Goal: Task Accomplishment & Management: Manage account settings

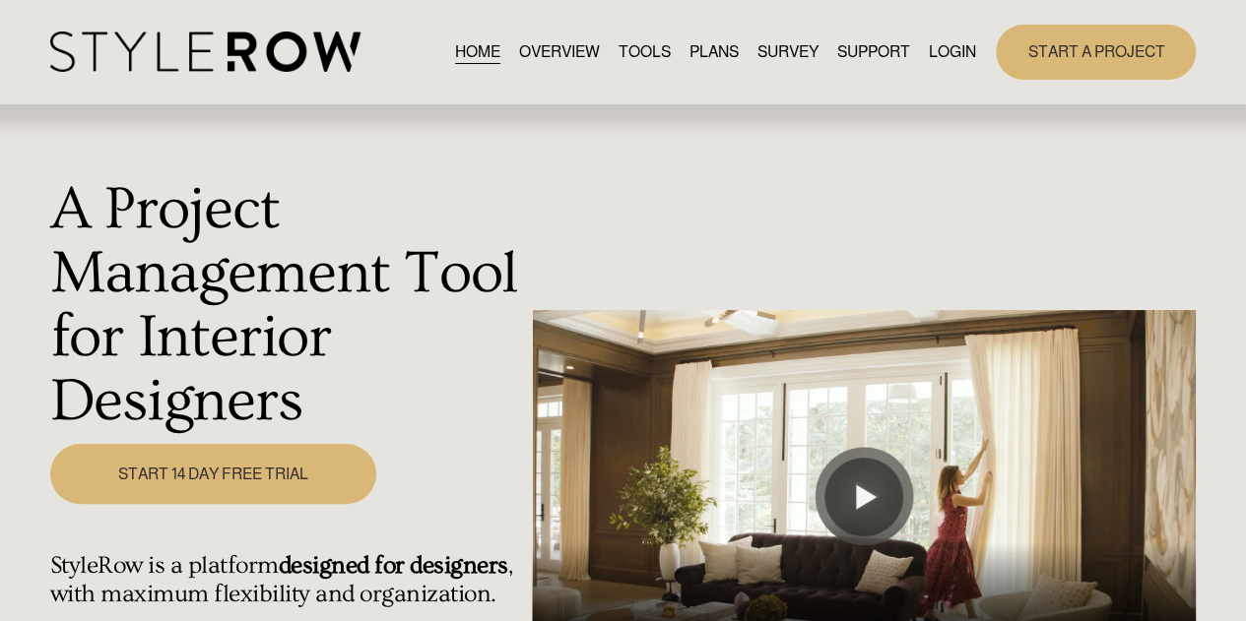
click at [940, 56] on link "LOGIN" at bounding box center [952, 51] width 47 height 27
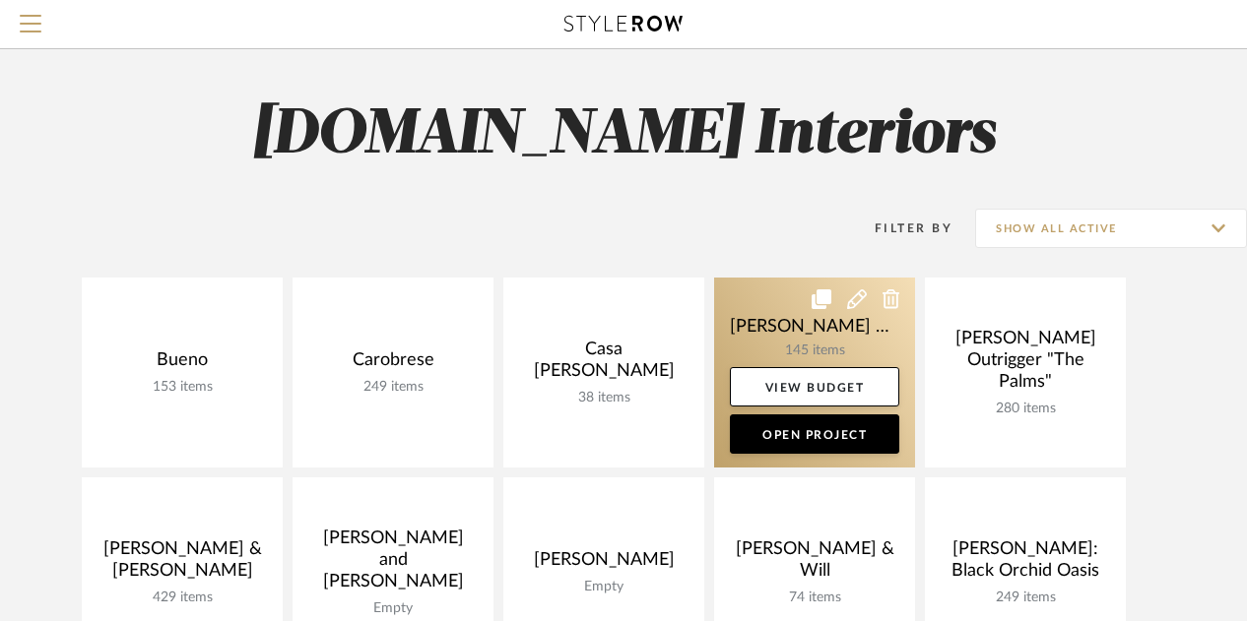
click at [755, 326] on link at bounding box center [814, 373] width 201 height 190
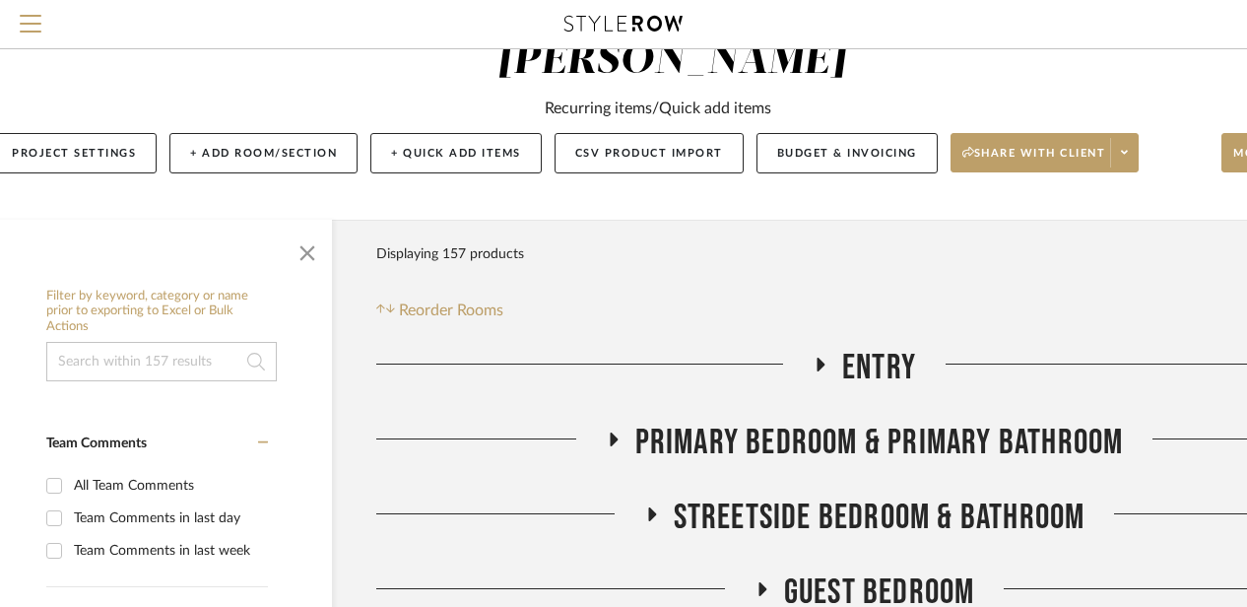
scroll to position [126, 38]
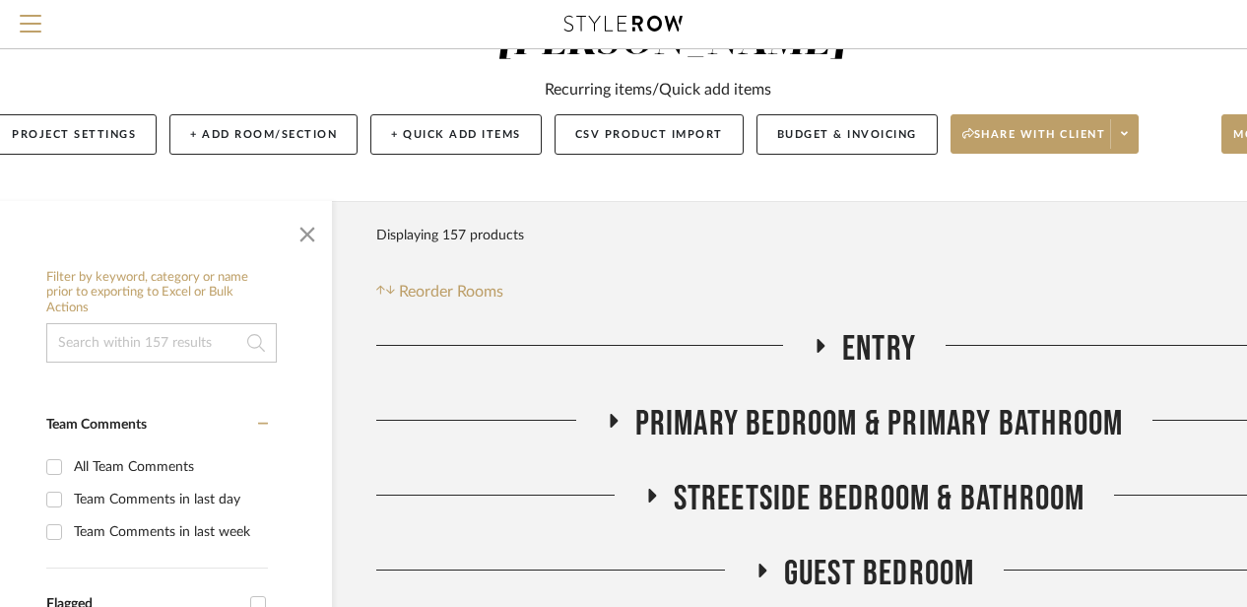
click at [814, 339] on icon at bounding box center [820, 345] width 24 height 15
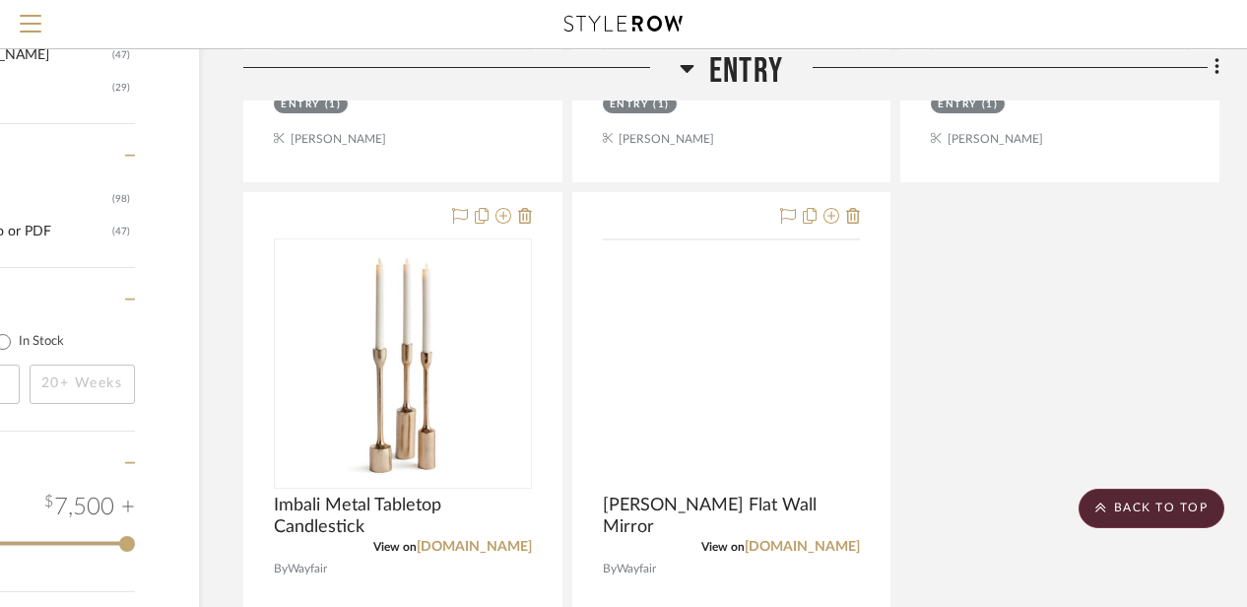
scroll to position [2085, 171]
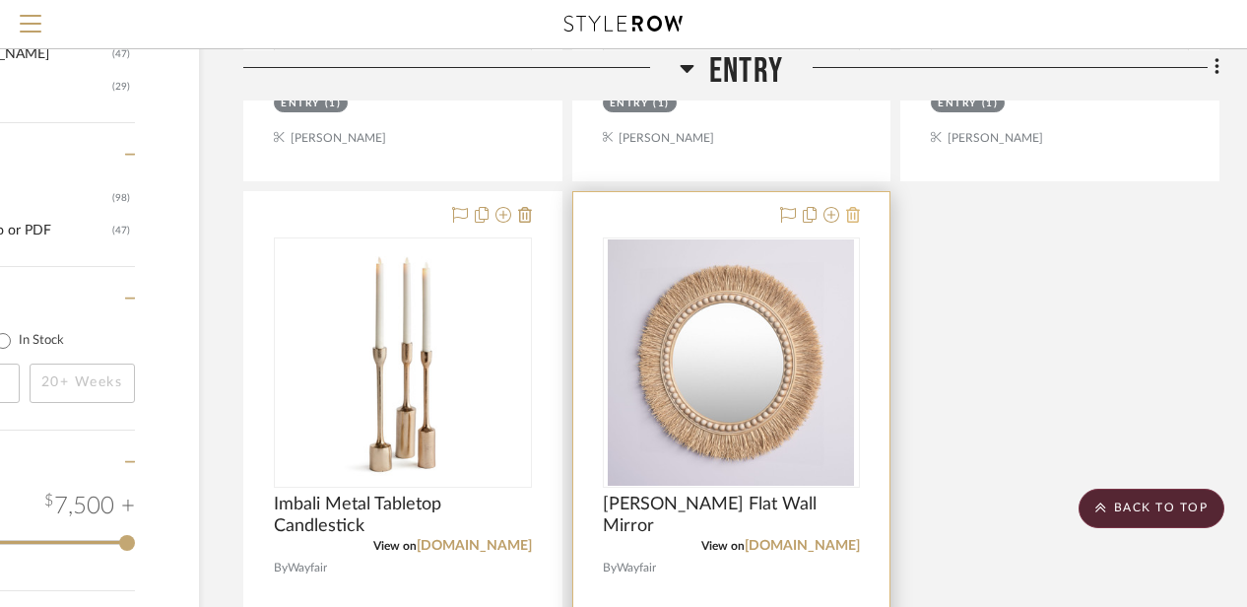
click at [852, 218] on icon at bounding box center [853, 215] width 14 height 16
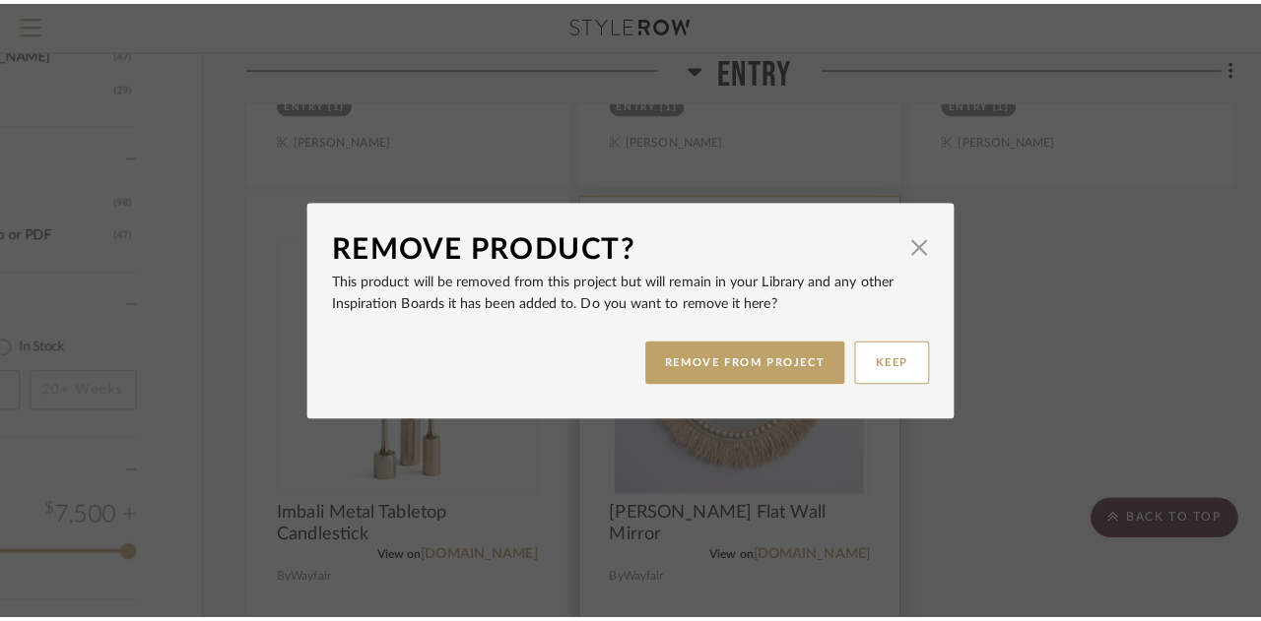
scroll to position [0, 0]
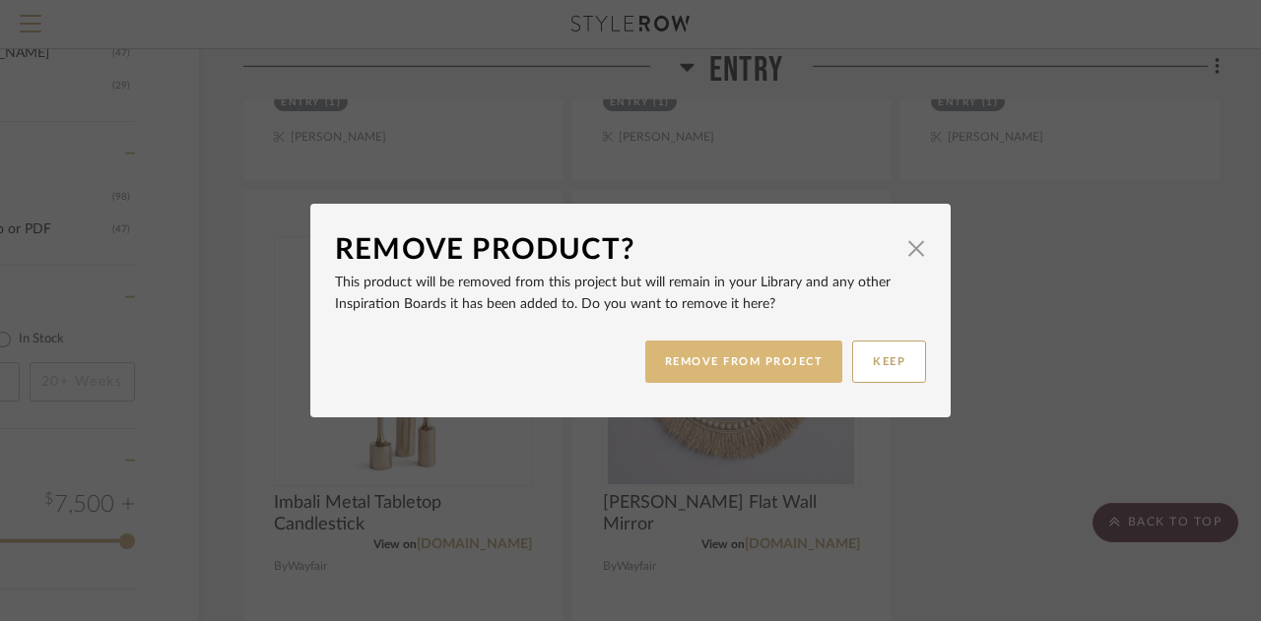
click at [802, 352] on button "REMOVE FROM PROJECT" at bounding box center [744, 362] width 198 height 42
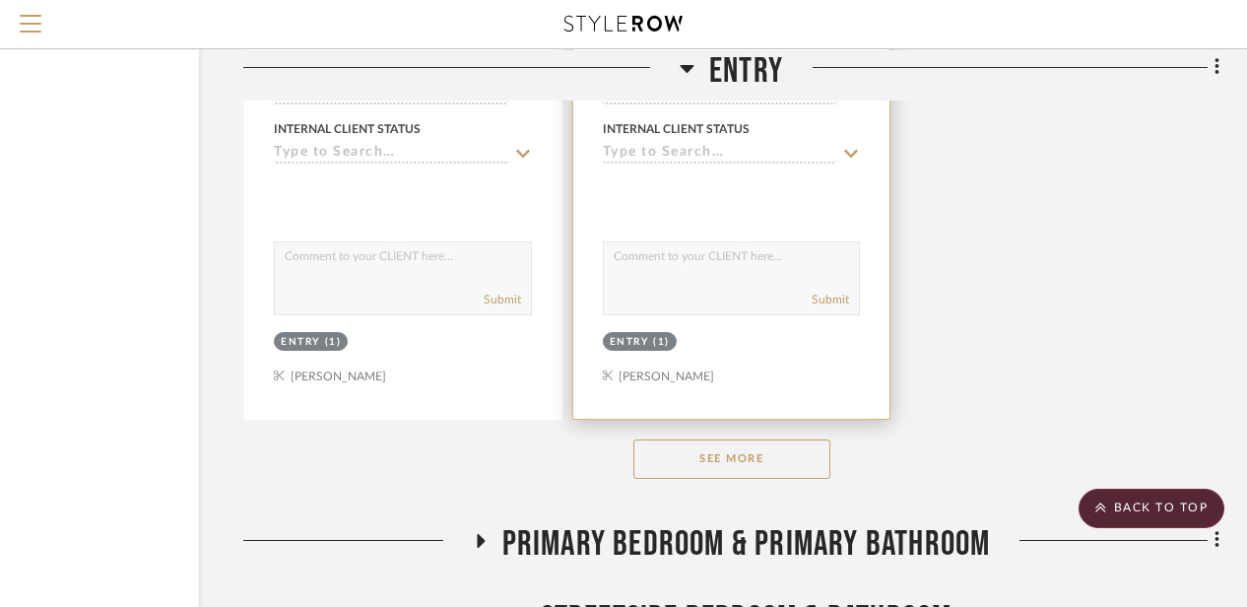
scroll to position [2721, 171]
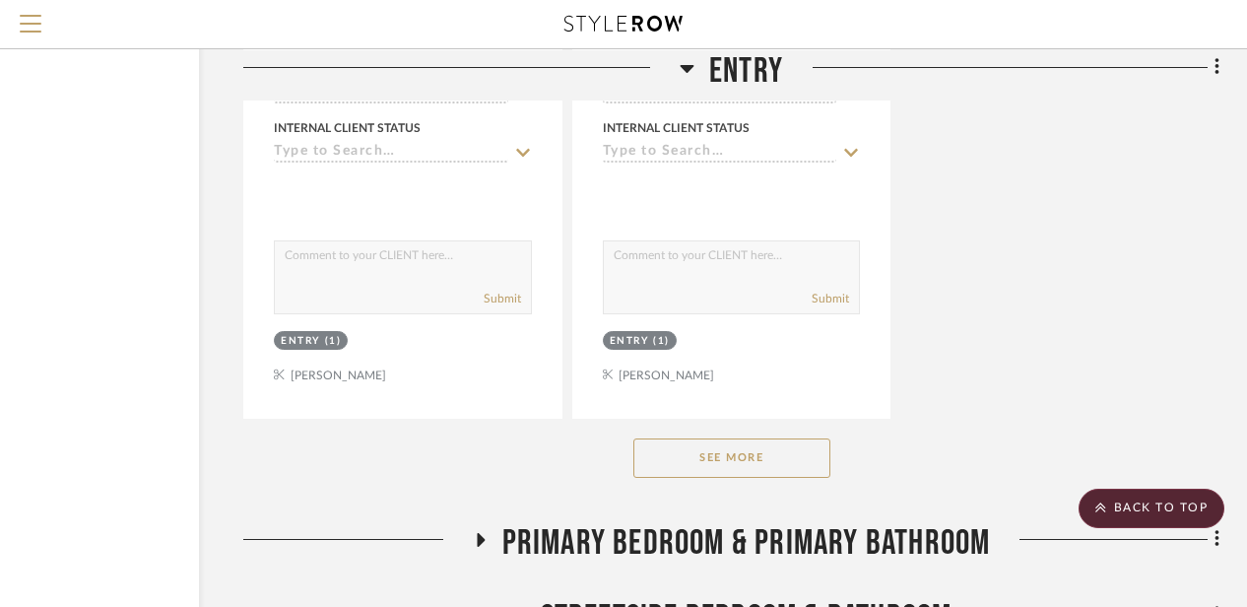
click at [748, 463] on button "See More" at bounding box center [731, 457] width 197 height 39
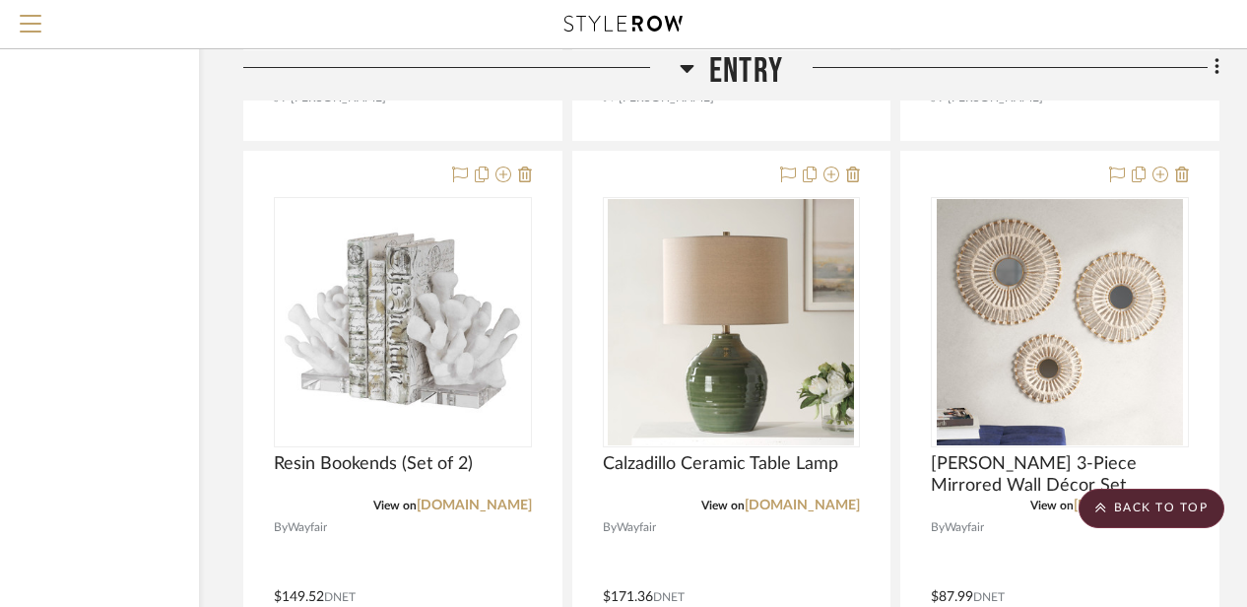
scroll to position [3000, 171]
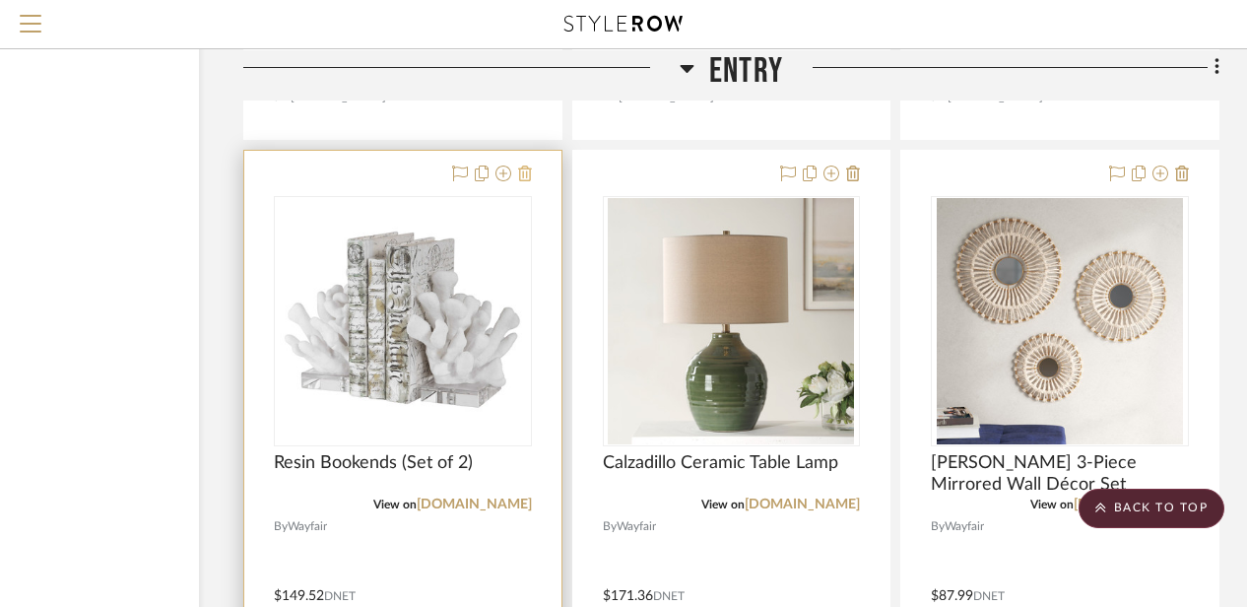
click at [524, 174] on icon at bounding box center [525, 173] width 14 height 16
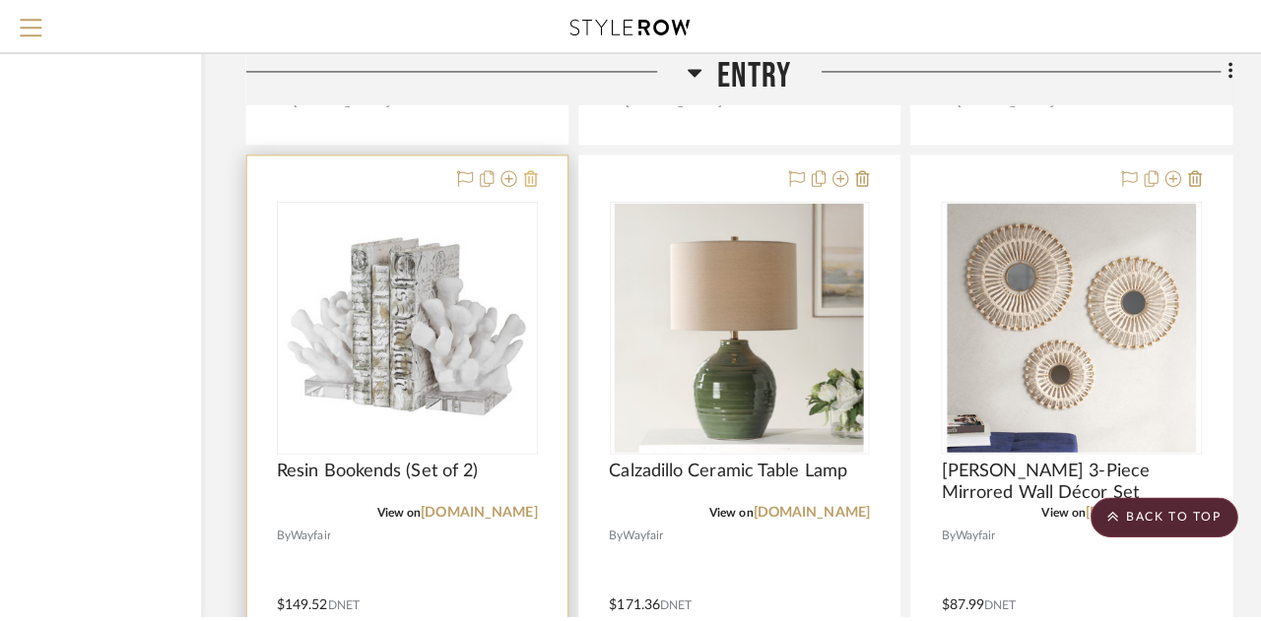
scroll to position [0, 0]
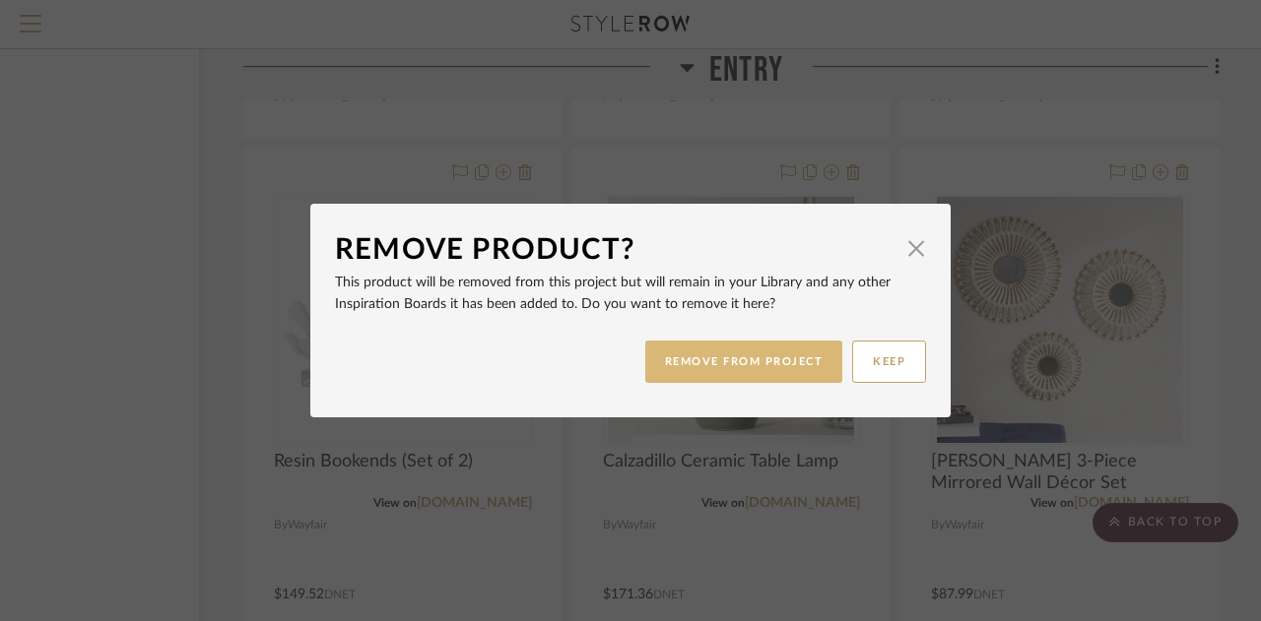
click at [660, 364] on button "REMOVE FROM PROJECT" at bounding box center [744, 362] width 198 height 42
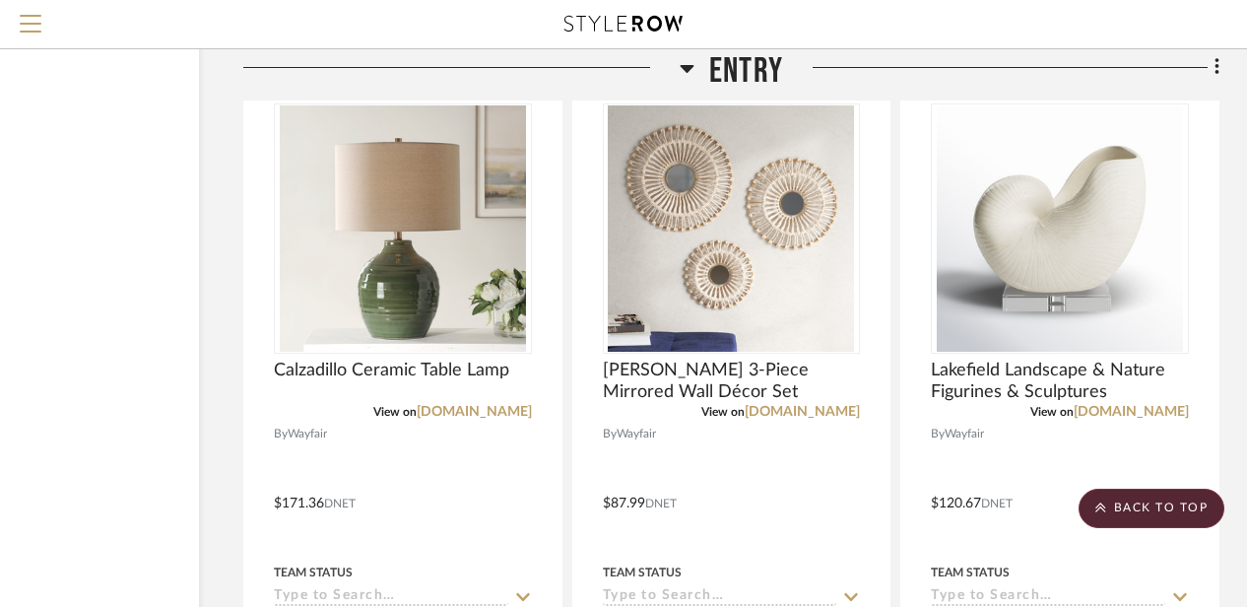
scroll to position [3094, 171]
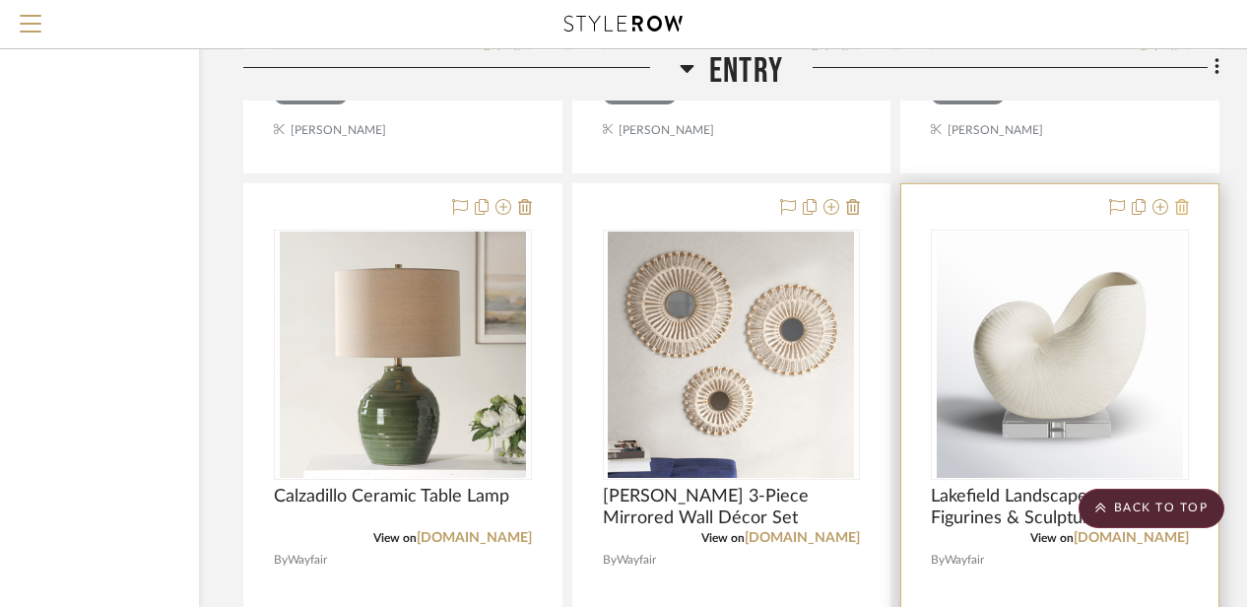
click at [1180, 210] on icon at bounding box center [1182, 207] width 14 height 16
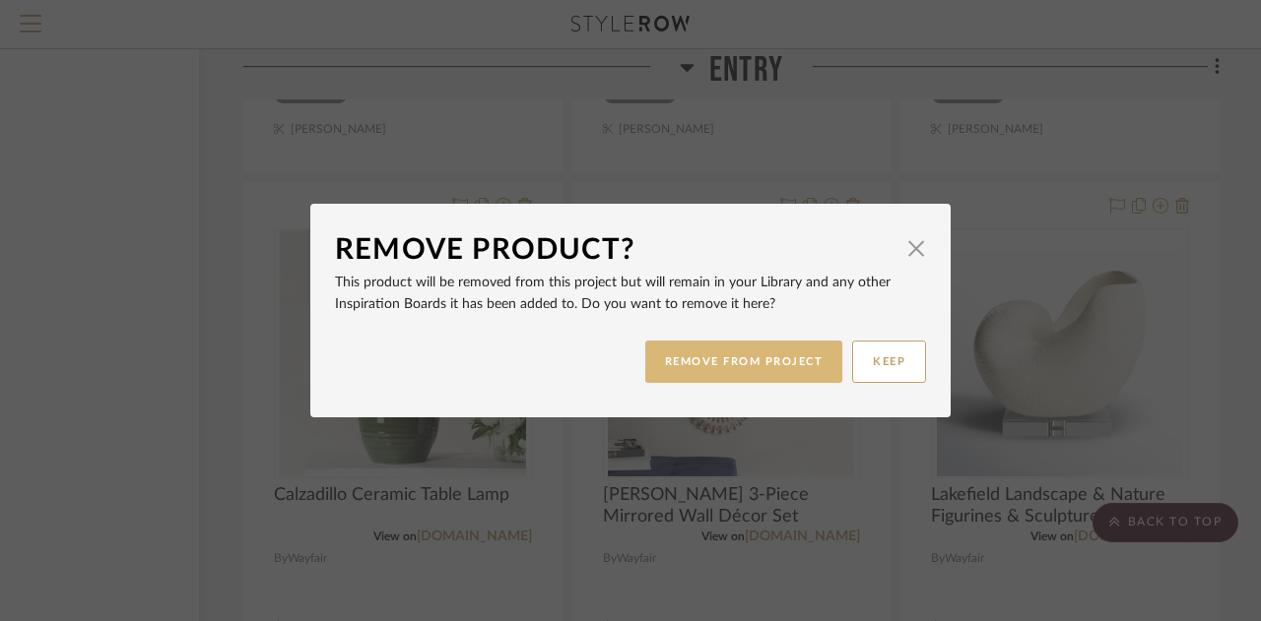
click at [792, 365] on button "REMOVE FROM PROJECT" at bounding box center [744, 362] width 198 height 42
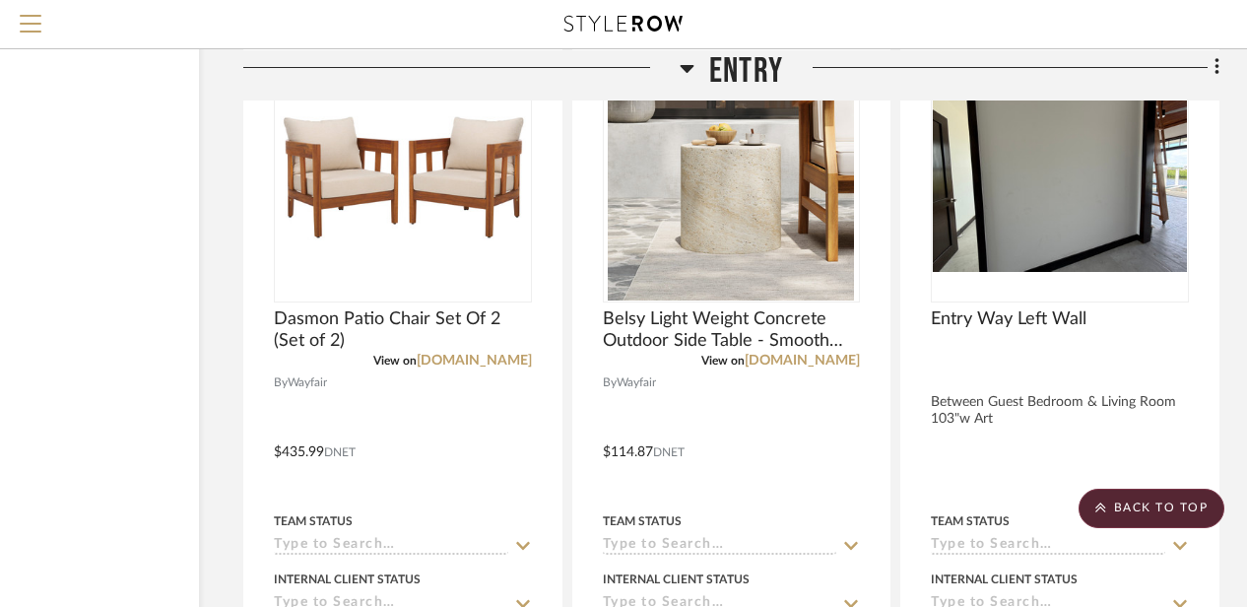
scroll to position [4896, 171]
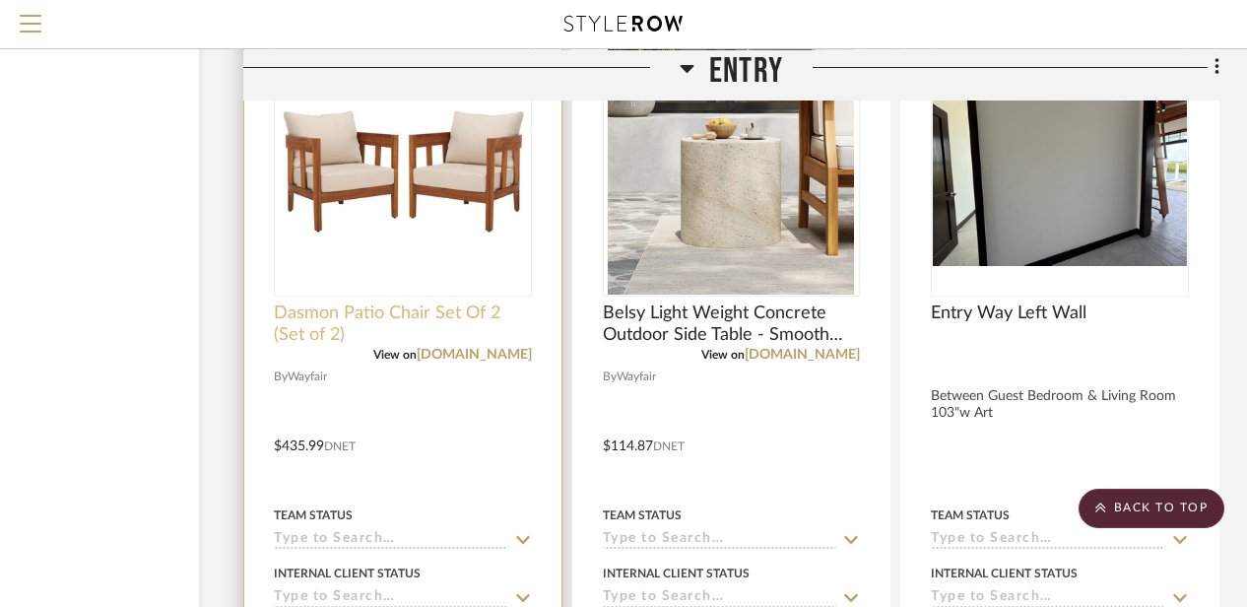
click at [497, 312] on span "Dasmon Patio Chair Set Of 2 (Set of 2)" at bounding box center [403, 323] width 258 height 43
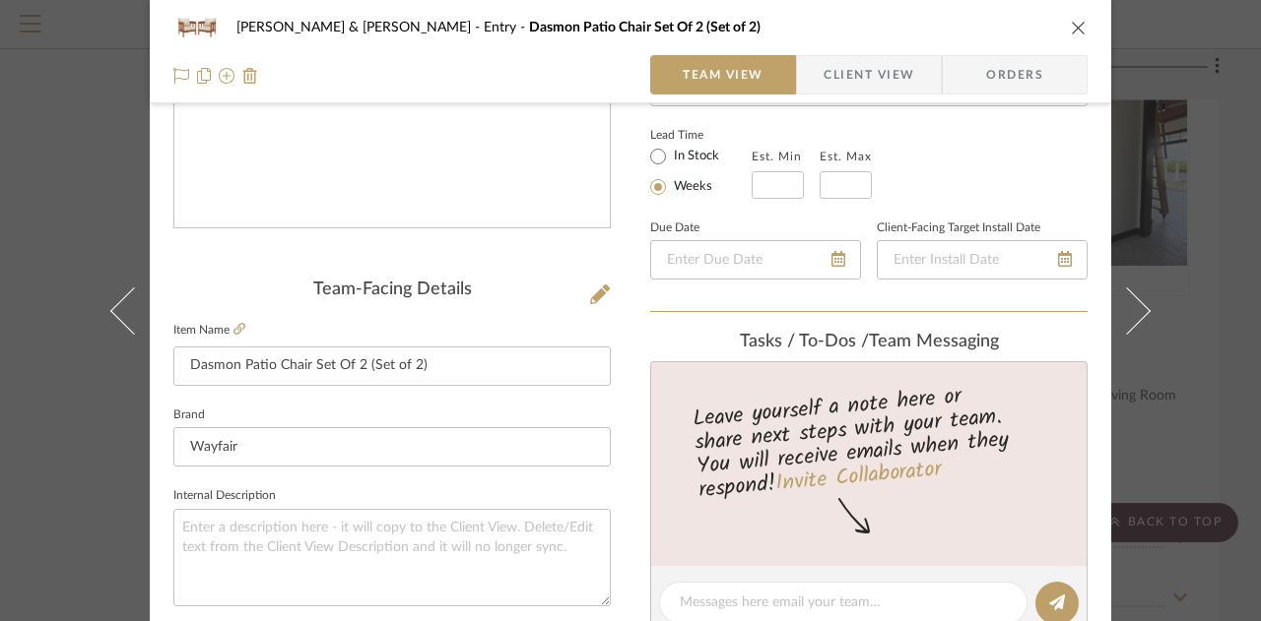
scroll to position [343, 0]
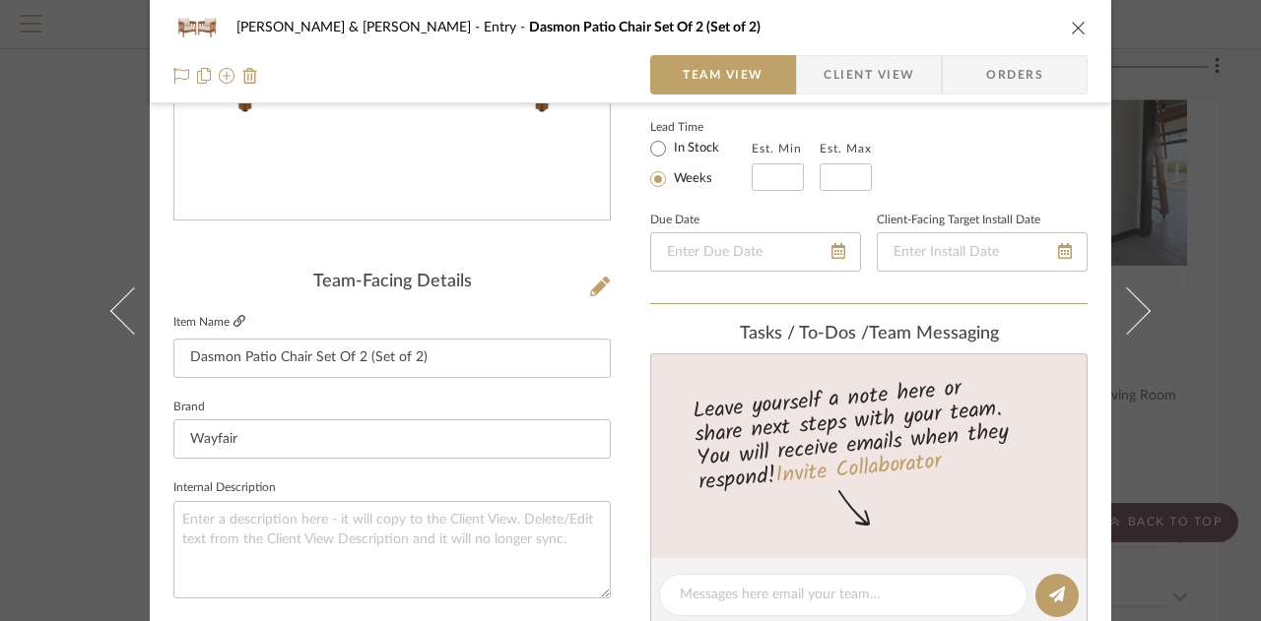
click at [234, 326] on icon at bounding box center [239, 321] width 12 height 12
click at [1070, 32] on icon "close" at bounding box center [1078, 28] width 16 height 16
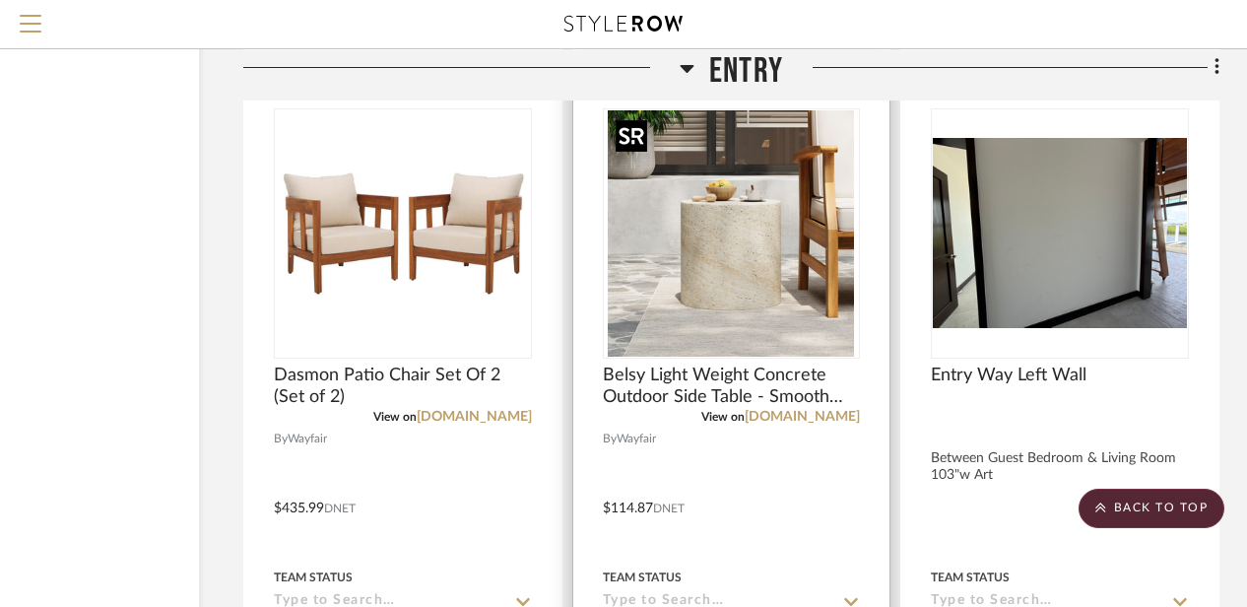
scroll to position [4829, 171]
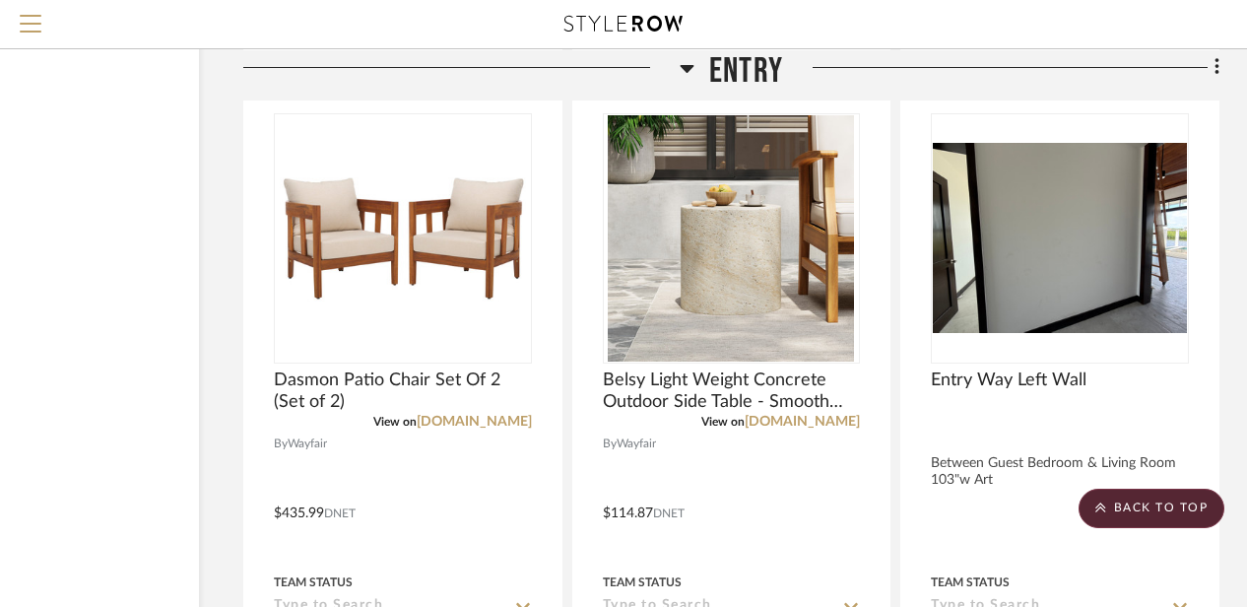
click at [688, 67] on icon at bounding box center [687, 68] width 14 height 8
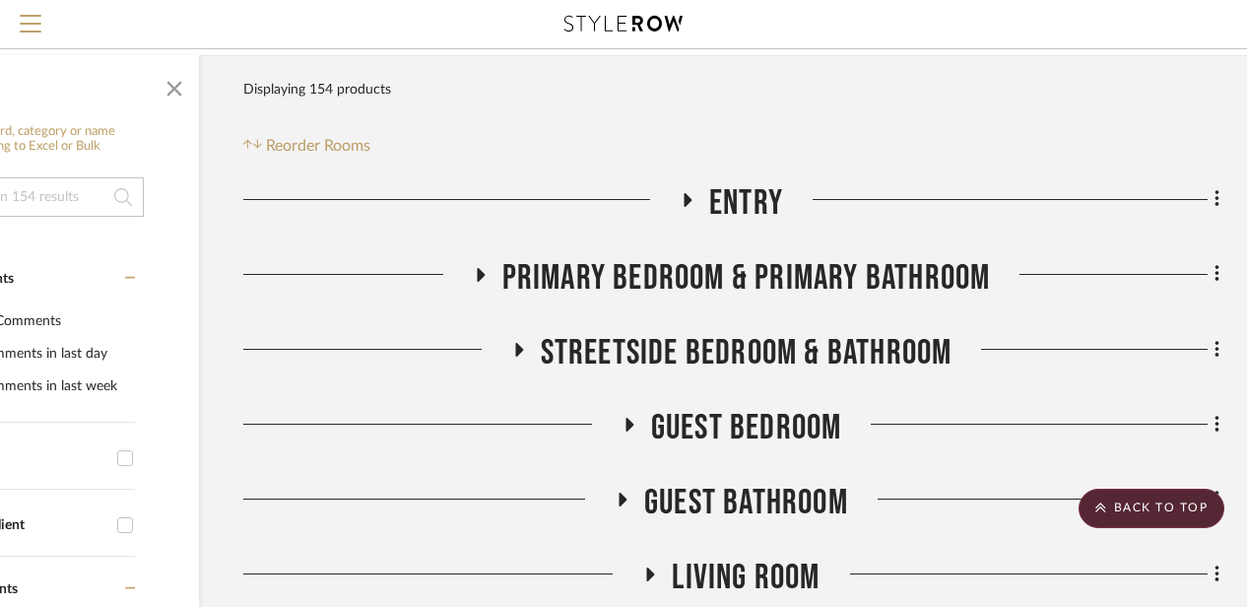
scroll to position [274, 171]
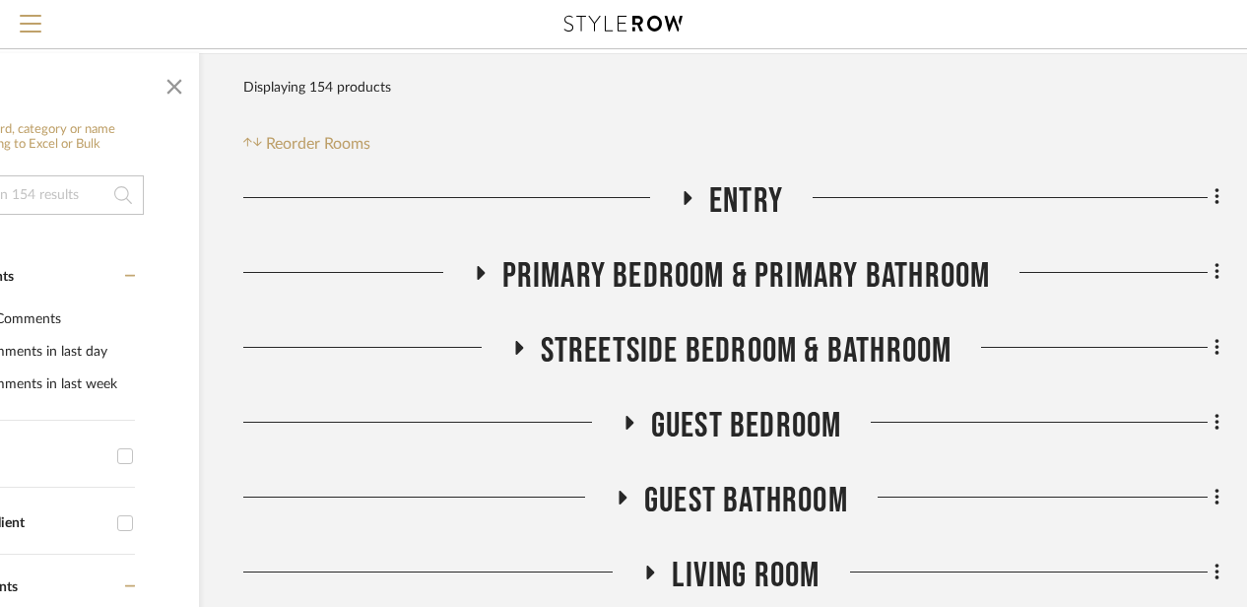
click at [513, 345] on icon at bounding box center [518, 347] width 24 height 15
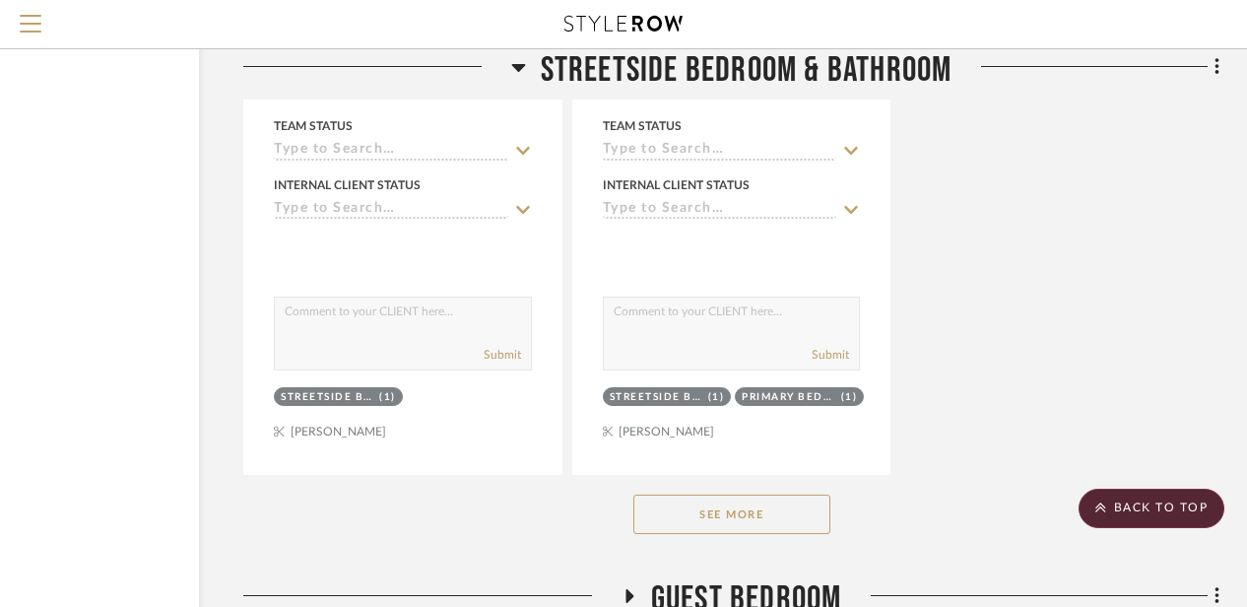
scroll to position [2819, 171]
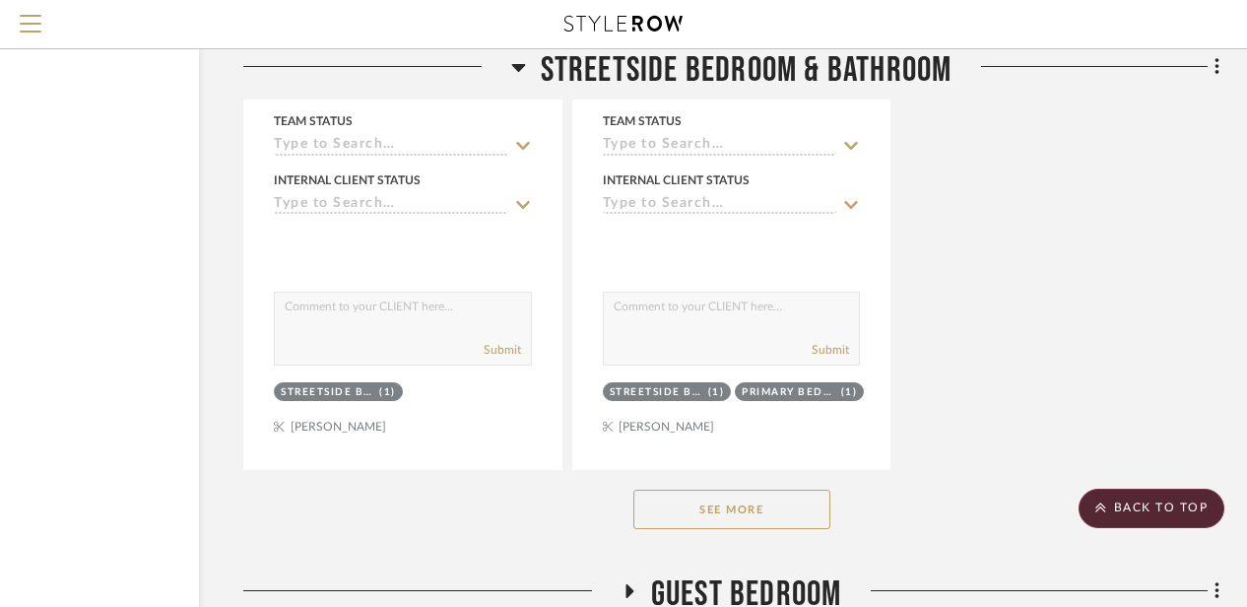
click at [698, 518] on button "See More" at bounding box center [731, 508] width 197 height 39
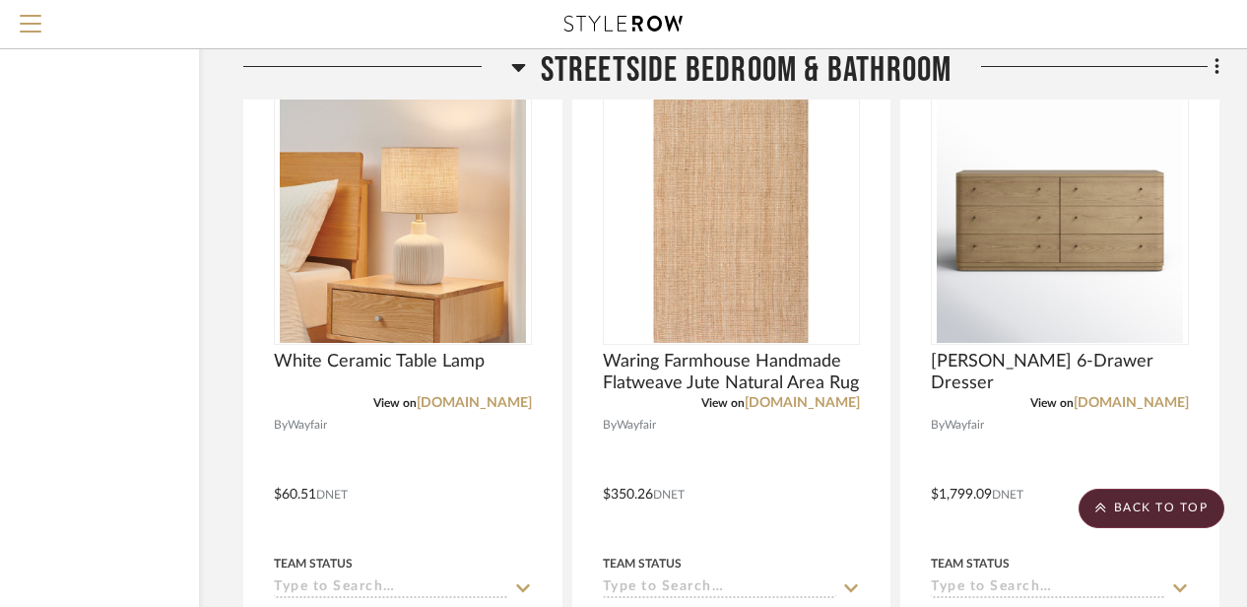
scroll to position [5874, 171]
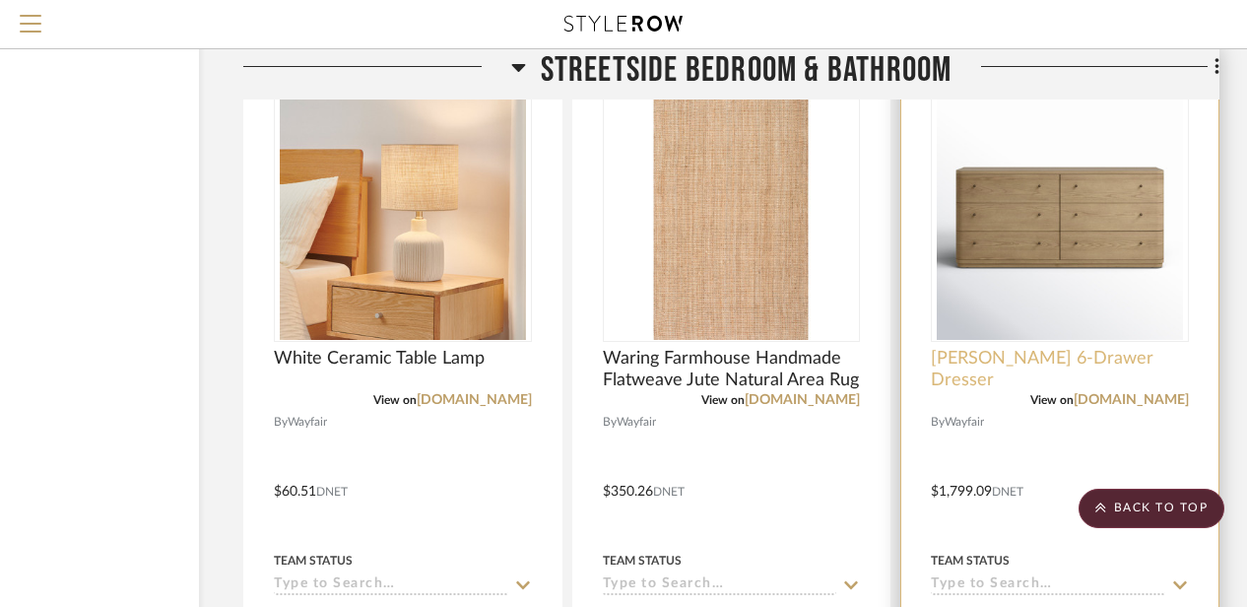
click at [985, 355] on span "Lucie 6-Drawer Dresser" at bounding box center [1060, 369] width 258 height 43
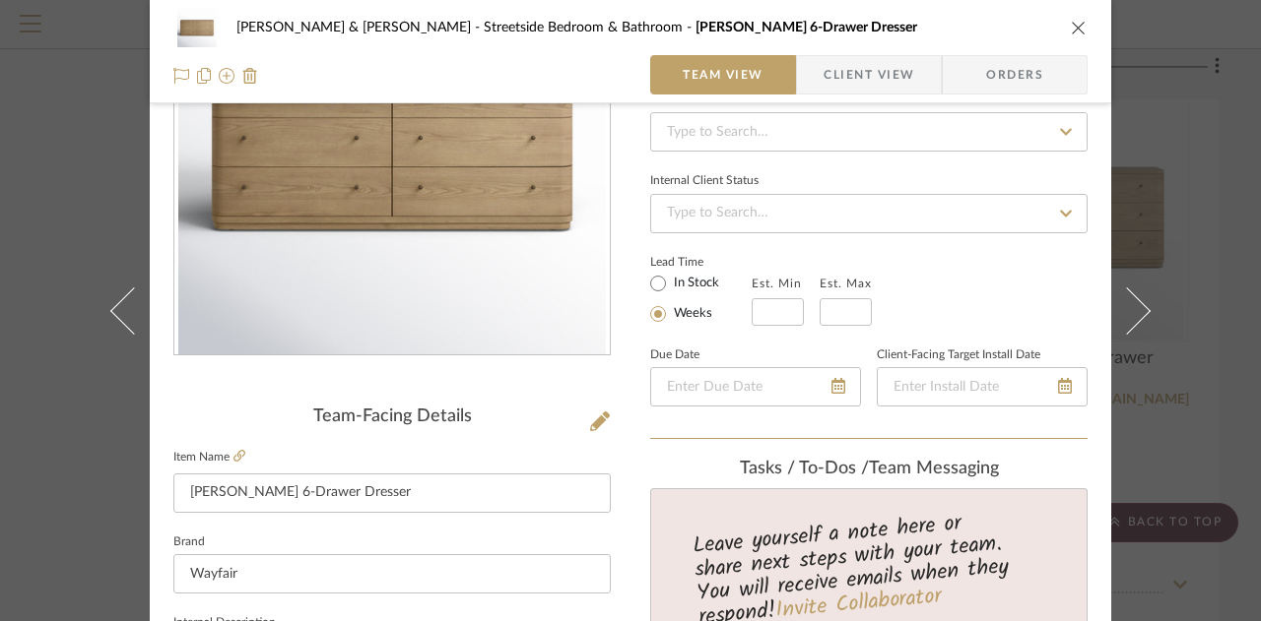
scroll to position [210, 0]
click at [234, 448] on icon at bounding box center [239, 454] width 12 height 12
click at [1071, 26] on icon "close" at bounding box center [1078, 28] width 16 height 16
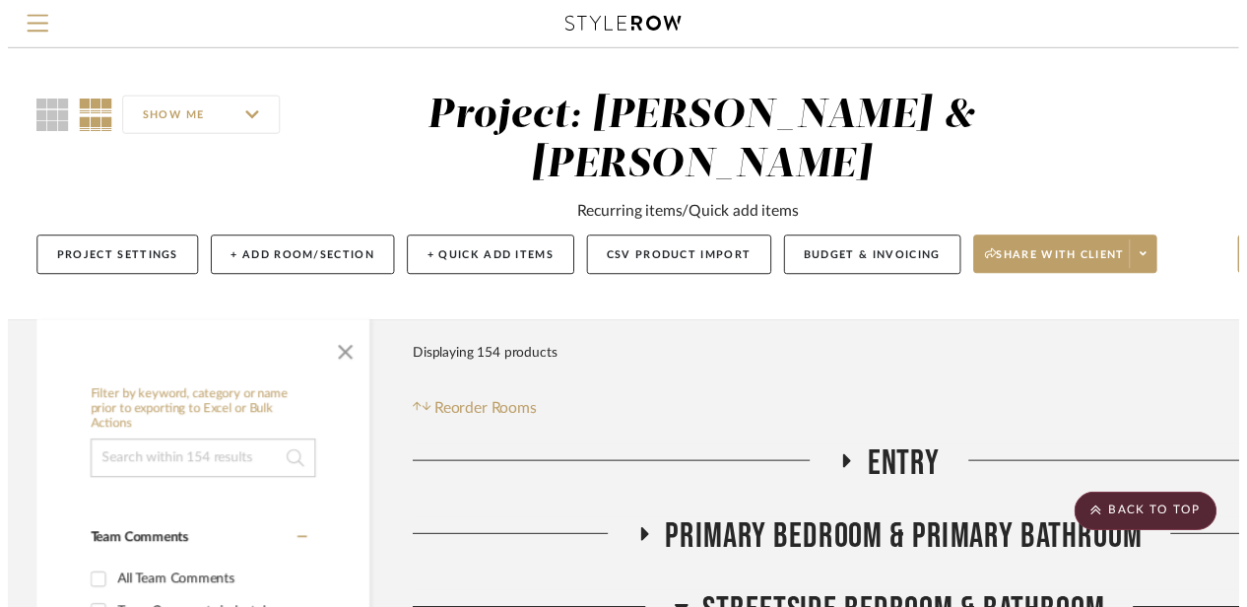
scroll to position [5874, 171]
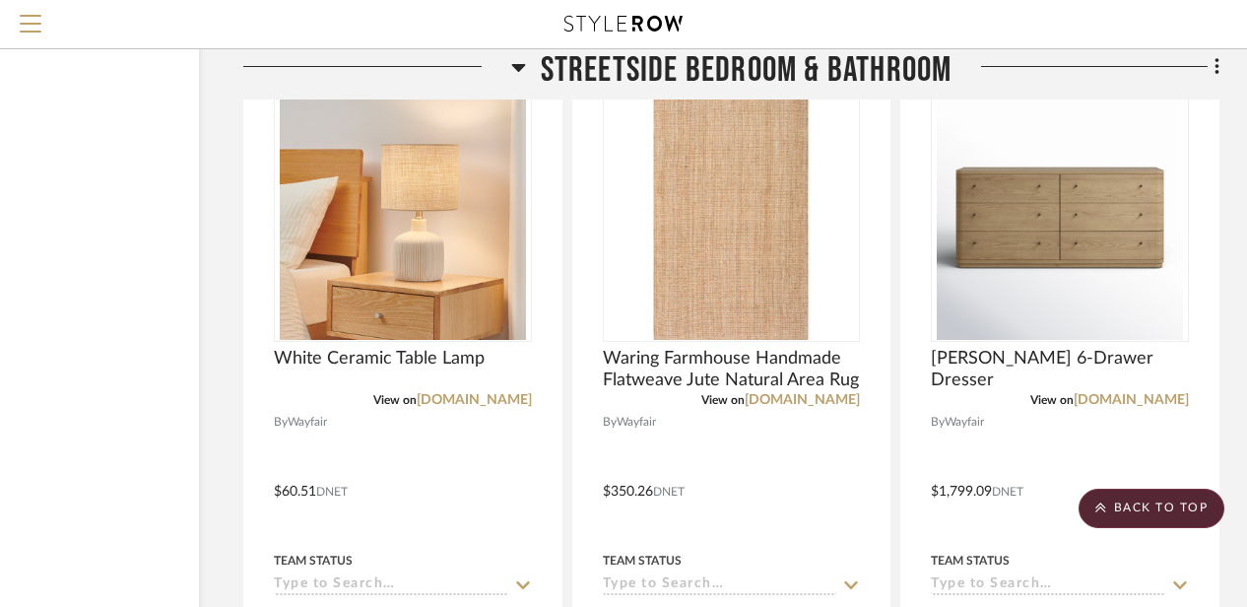
click at [518, 67] on icon at bounding box center [518, 68] width 14 height 8
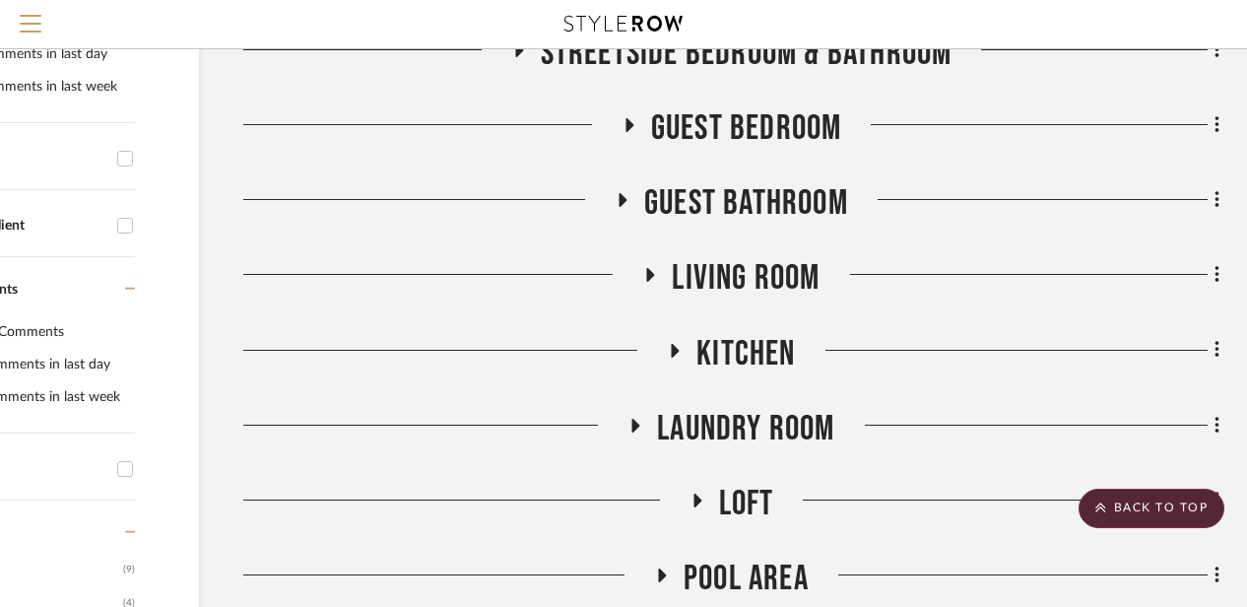
scroll to position [563, 171]
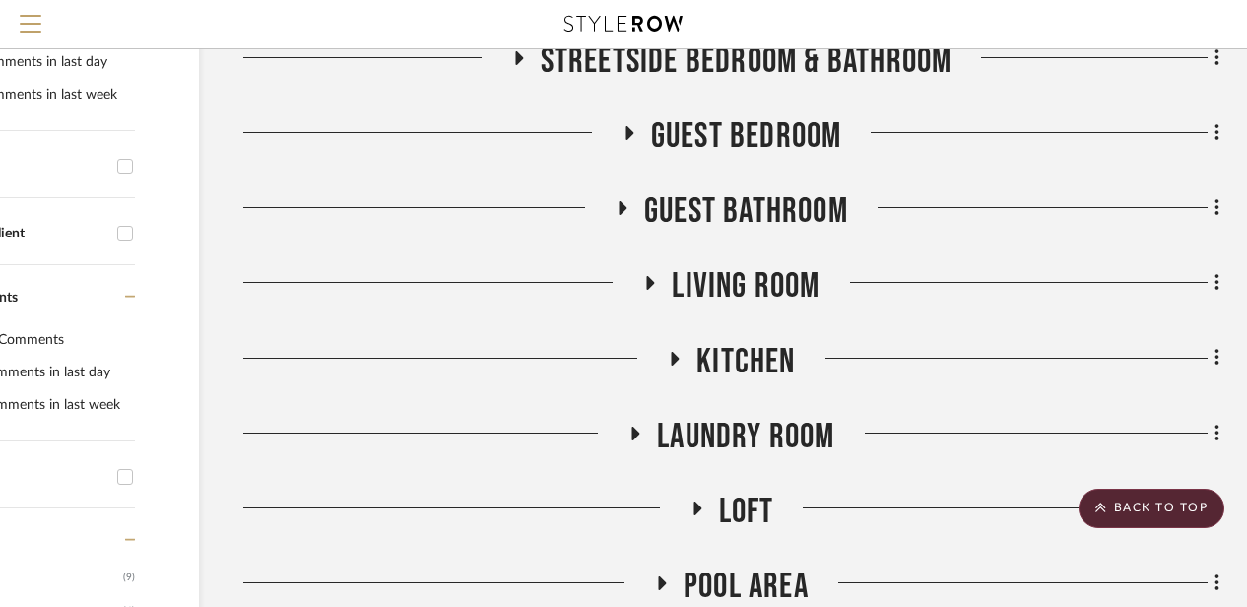
click at [631, 162] on div "Guest Bedroom" at bounding box center [731, 140] width 976 height 50
click at [627, 130] on icon at bounding box center [629, 133] width 8 height 14
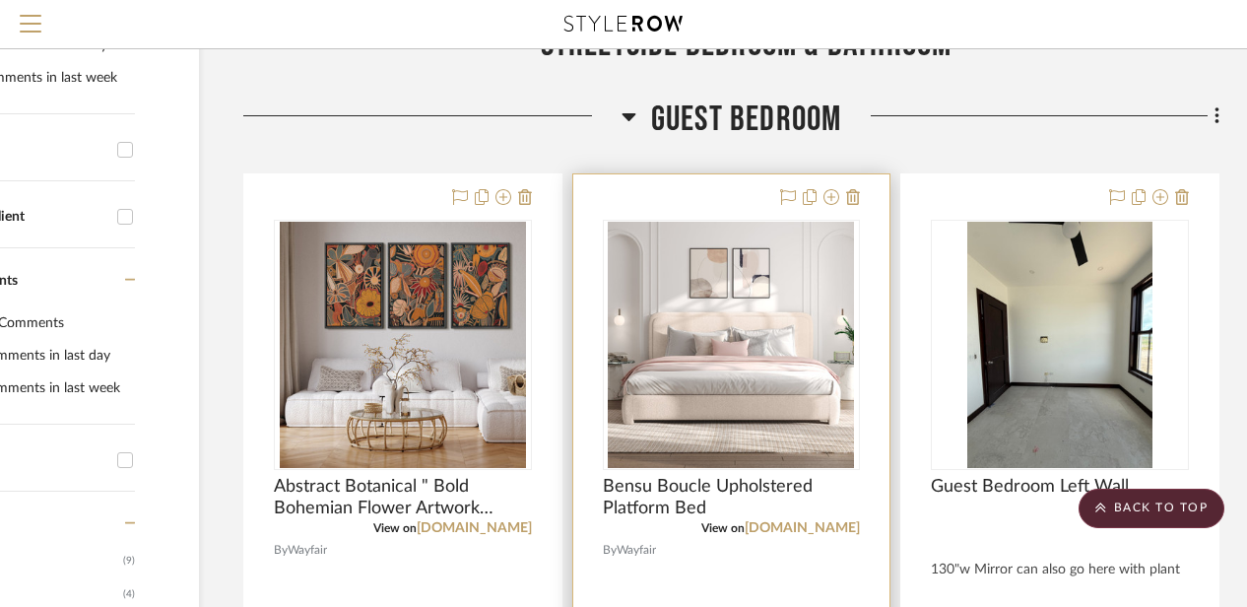
scroll to position [570, 171]
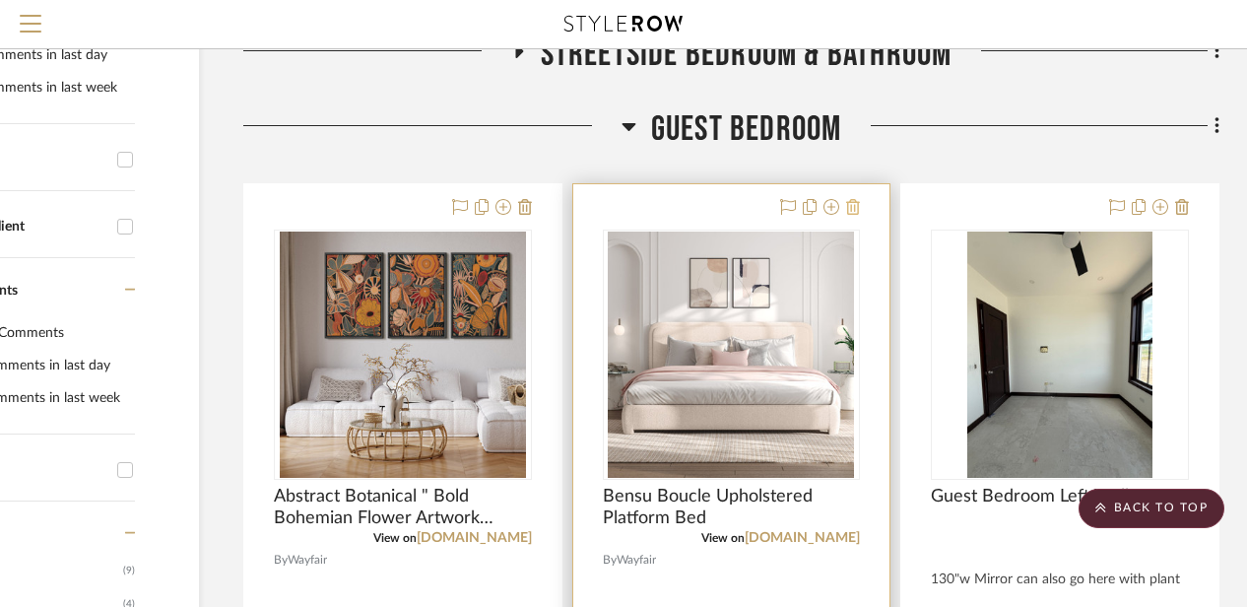
click at [856, 204] on icon at bounding box center [853, 207] width 14 height 16
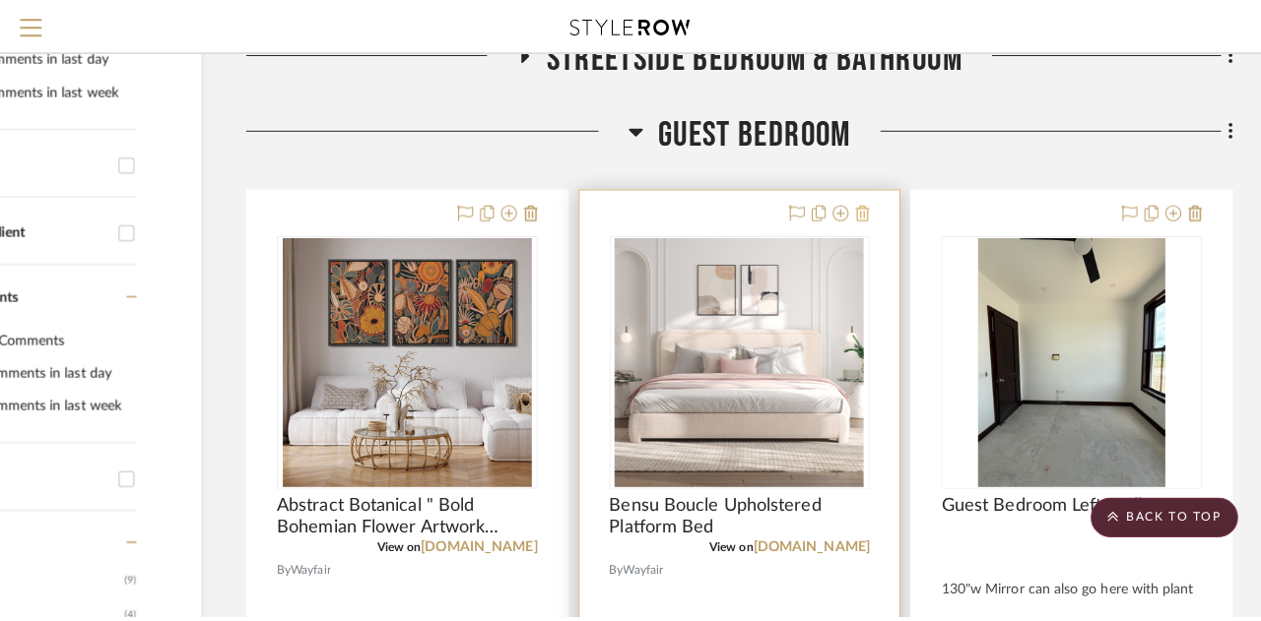
scroll to position [0, 0]
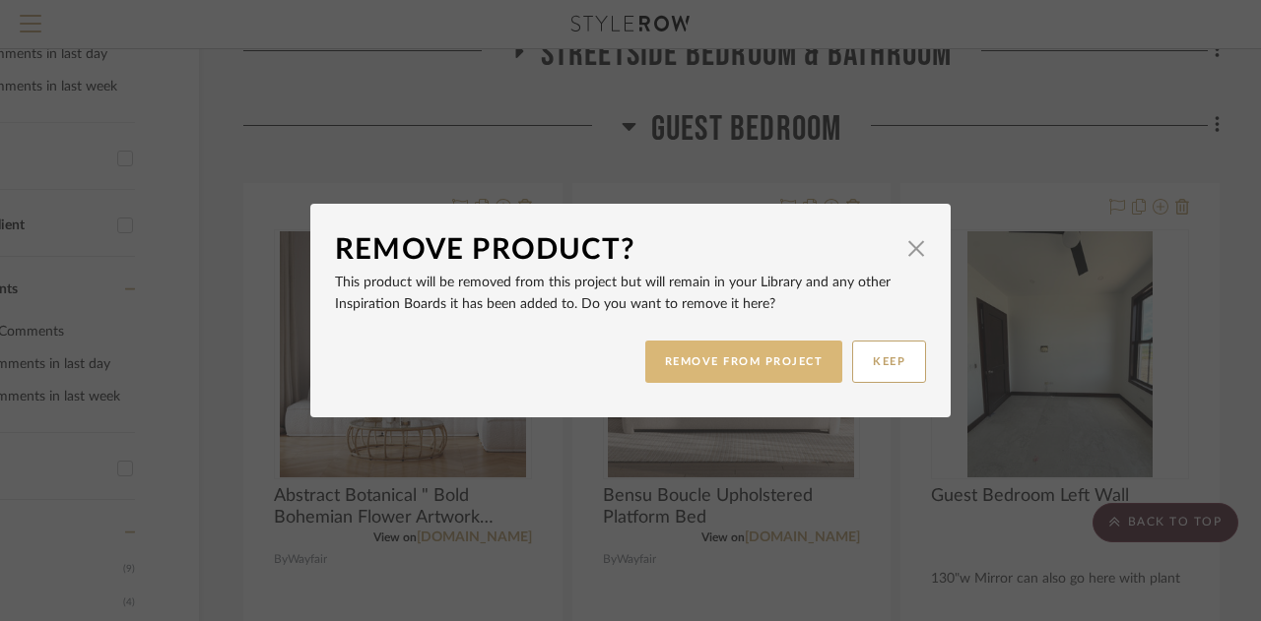
click at [782, 361] on button "REMOVE FROM PROJECT" at bounding box center [744, 362] width 198 height 42
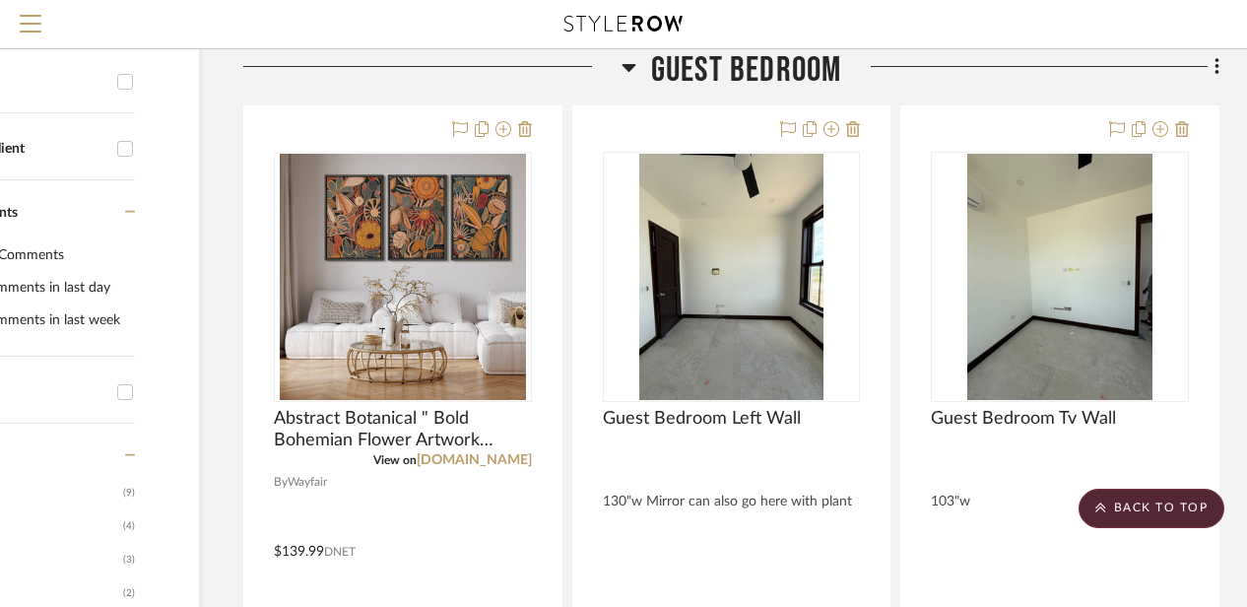
scroll to position [647, 171]
